Goal: Check status: Check status

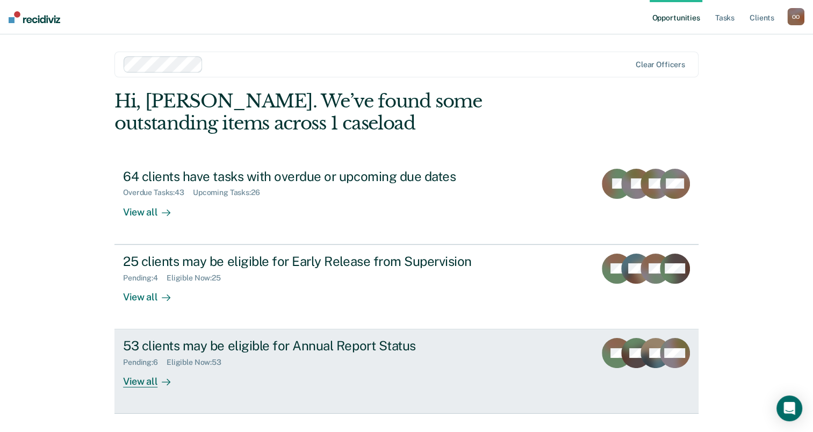
click at [256, 363] on div "Pending : 6 Eligible Now : 53" at bounding box center [311, 359] width 377 height 13
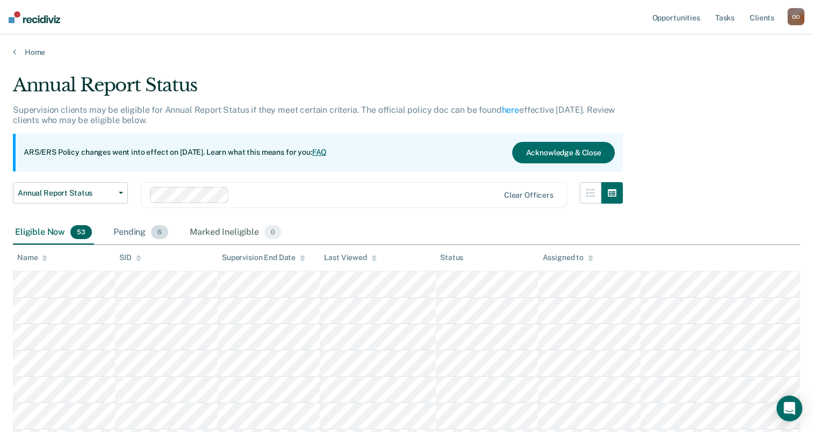
click at [124, 234] on div "Pending 6" at bounding box center [140, 233] width 59 height 24
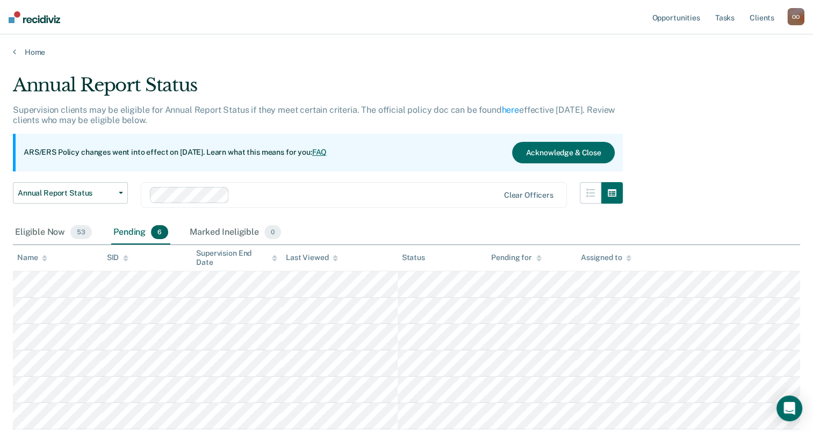
scroll to position [73, 0]
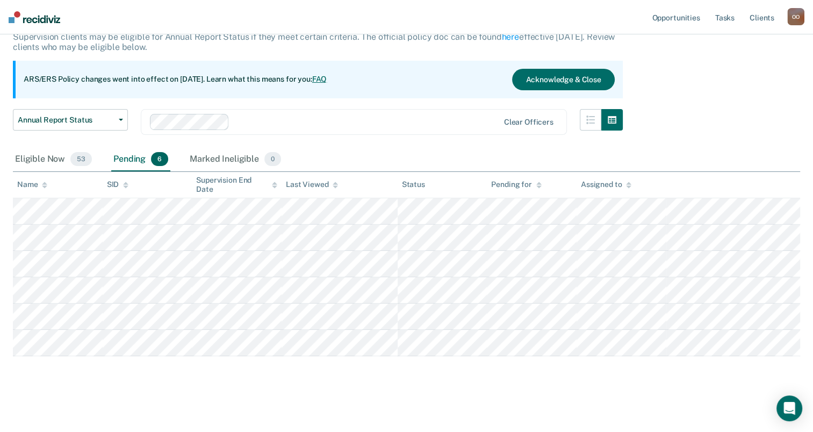
click at [132, 156] on div "Pending 6" at bounding box center [140, 160] width 59 height 24
click at [132, 161] on div "Pending 6" at bounding box center [140, 160] width 59 height 24
click at [42, 158] on div "Eligible Now 53" at bounding box center [53, 160] width 81 height 24
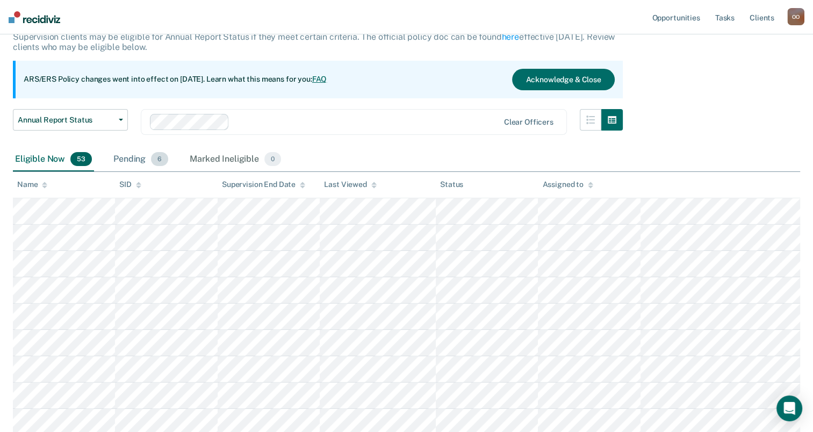
click at [127, 161] on div "Pending 6" at bounding box center [140, 160] width 59 height 24
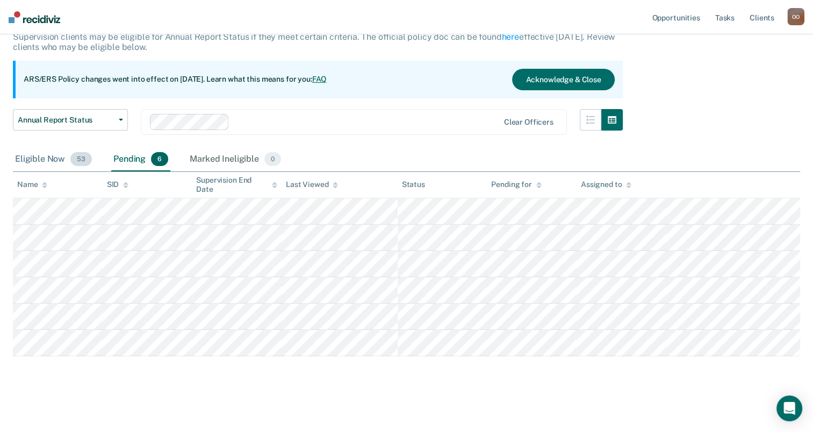
click at [38, 160] on div "Eligible Now 53" at bounding box center [53, 160] width 81 height 24
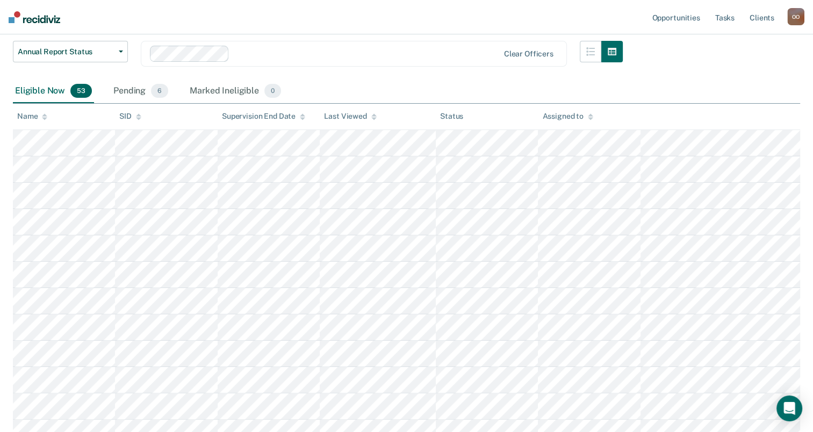
scroll to position [0, 0]
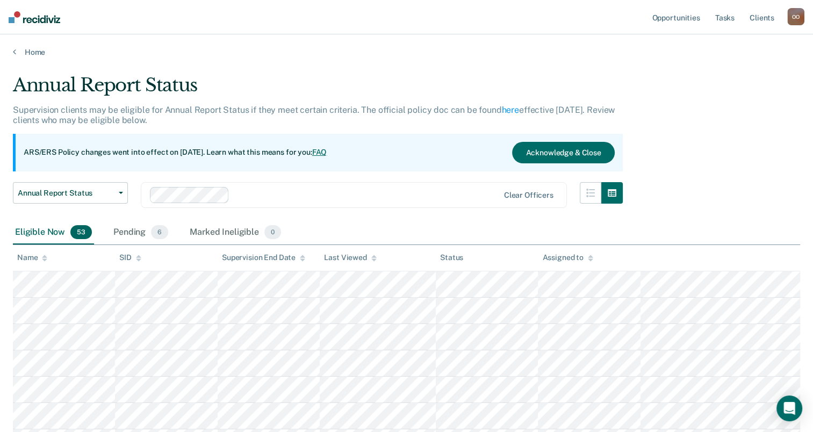
click at [331, 79] on div "Annual Report Status" at bounding box center [318, 89] width 610 height 31
click at [454, 43] on div "Home" at bounding box center [406, 45] width 813 height 23
